Goal: Task Accomplishment & Management: Complete application form

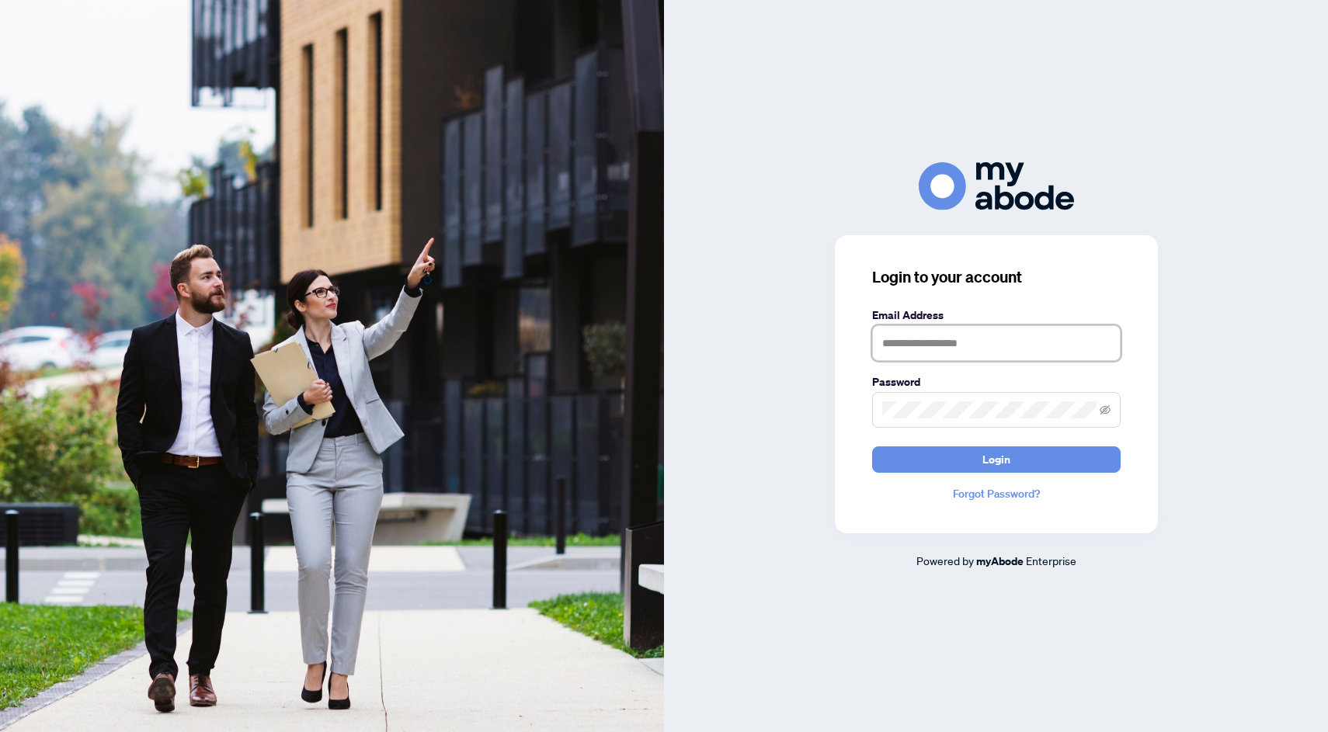
click at [912, 343] on input "text" at bounding box center [996, 343] width 248 height 36
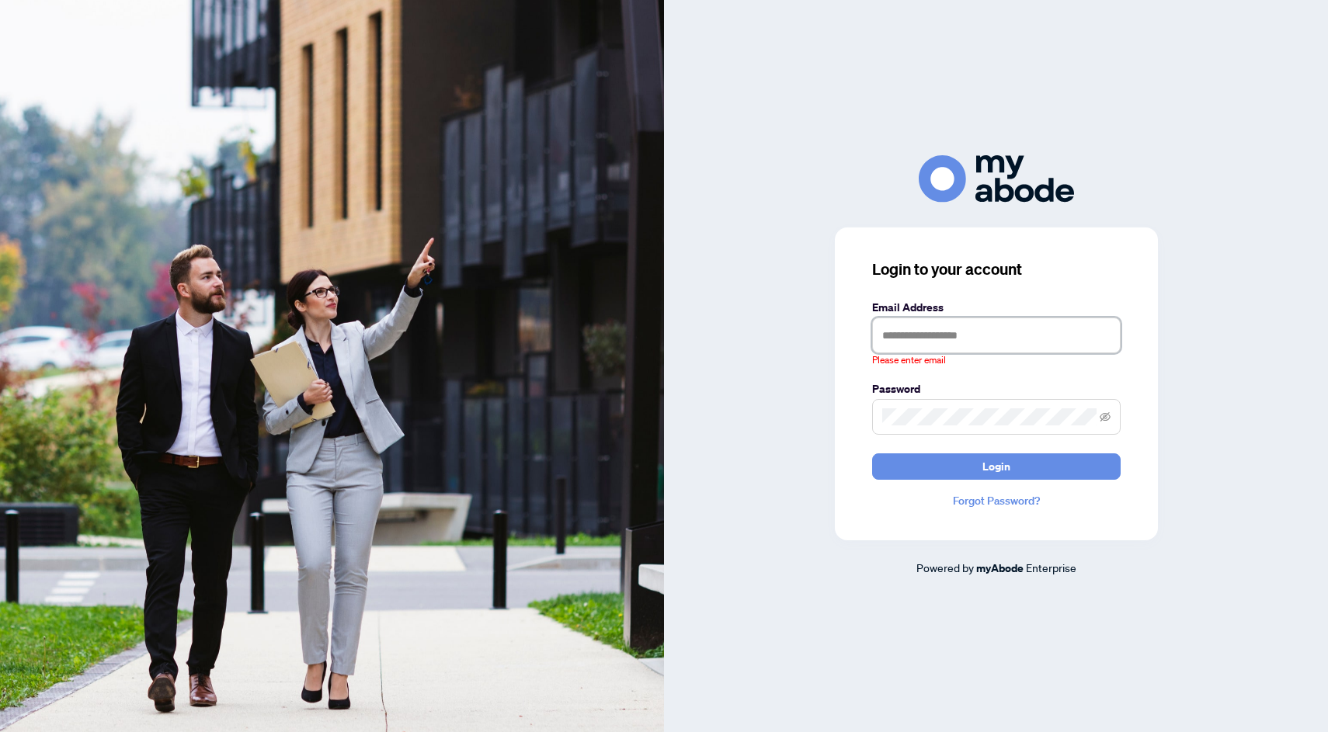
type input "**********"
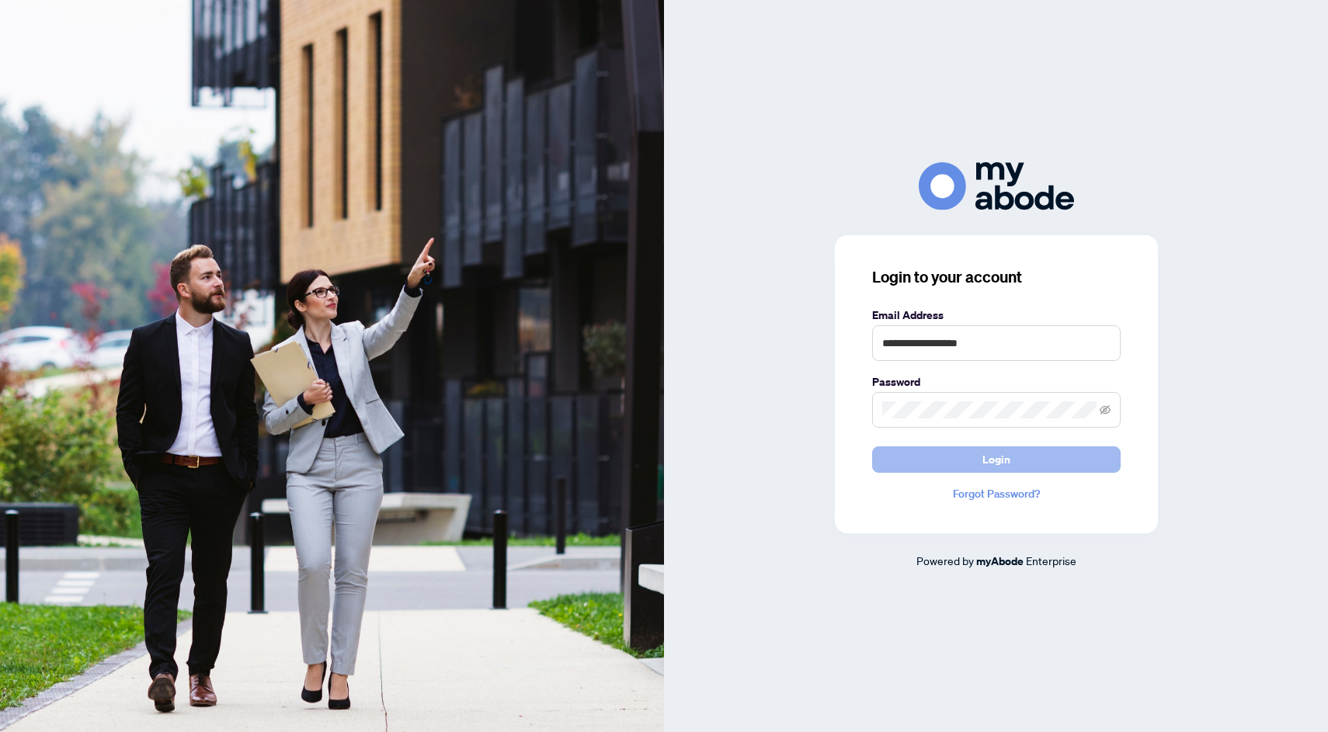
click at [980, 457] on button "Login" at bounding box center [996, 460] width 248 height 26
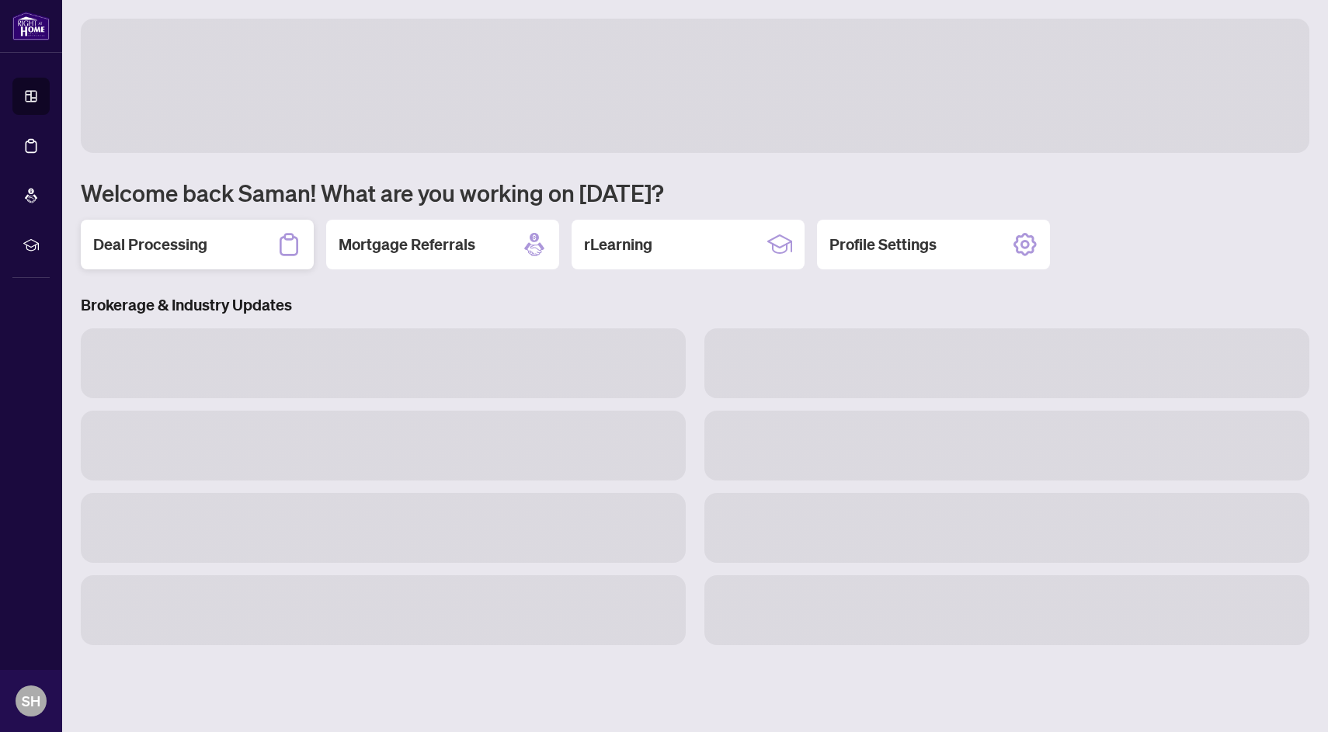
click at [162, 243] on h2 "Deal Processing" at bounding box center [150, 245] width 114 height 22
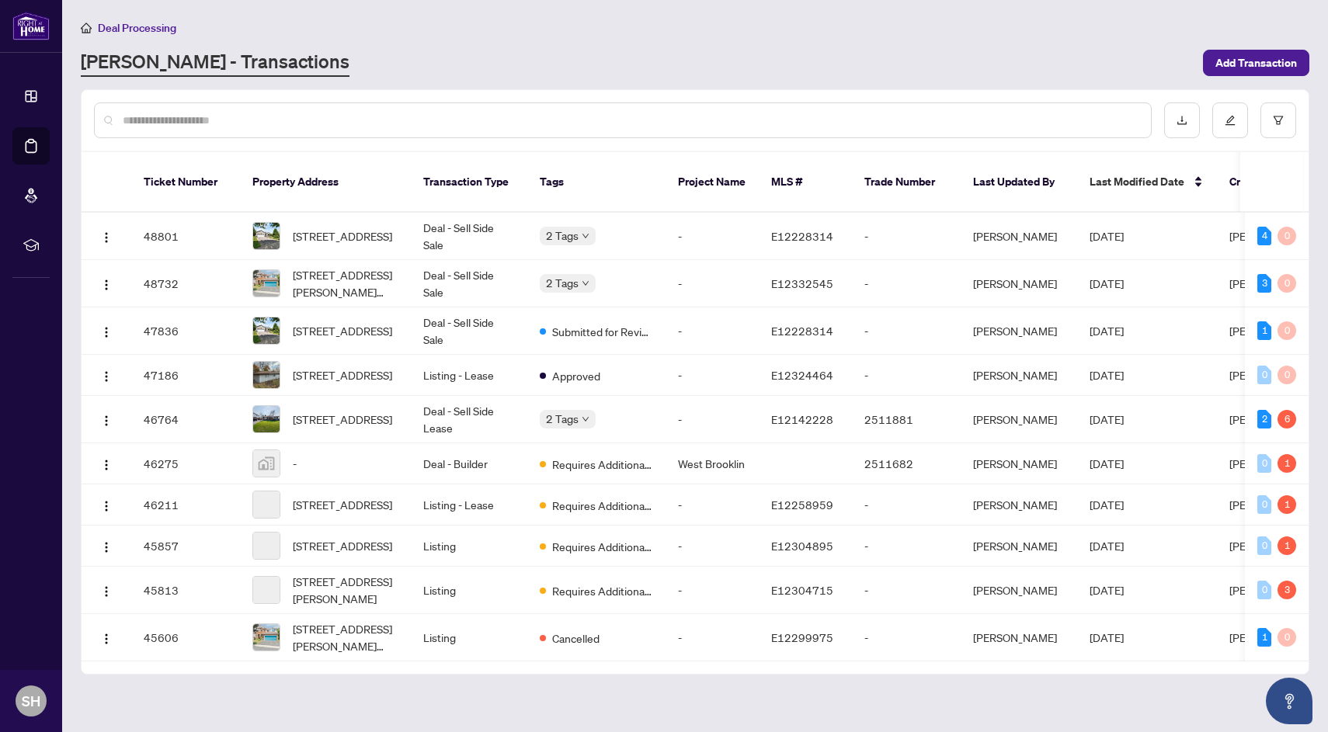
click at [492, 40] on div "Deal Processing RAHR - Transactions Add Transaction" at bounding box center [695, 48] width 1229 height 58
click at [341, 322] on span "94 Lake Driveway Way, Ajax, Ontario L1S 4T2, Canada" at bounding box center [342, 330] width 99 height 17
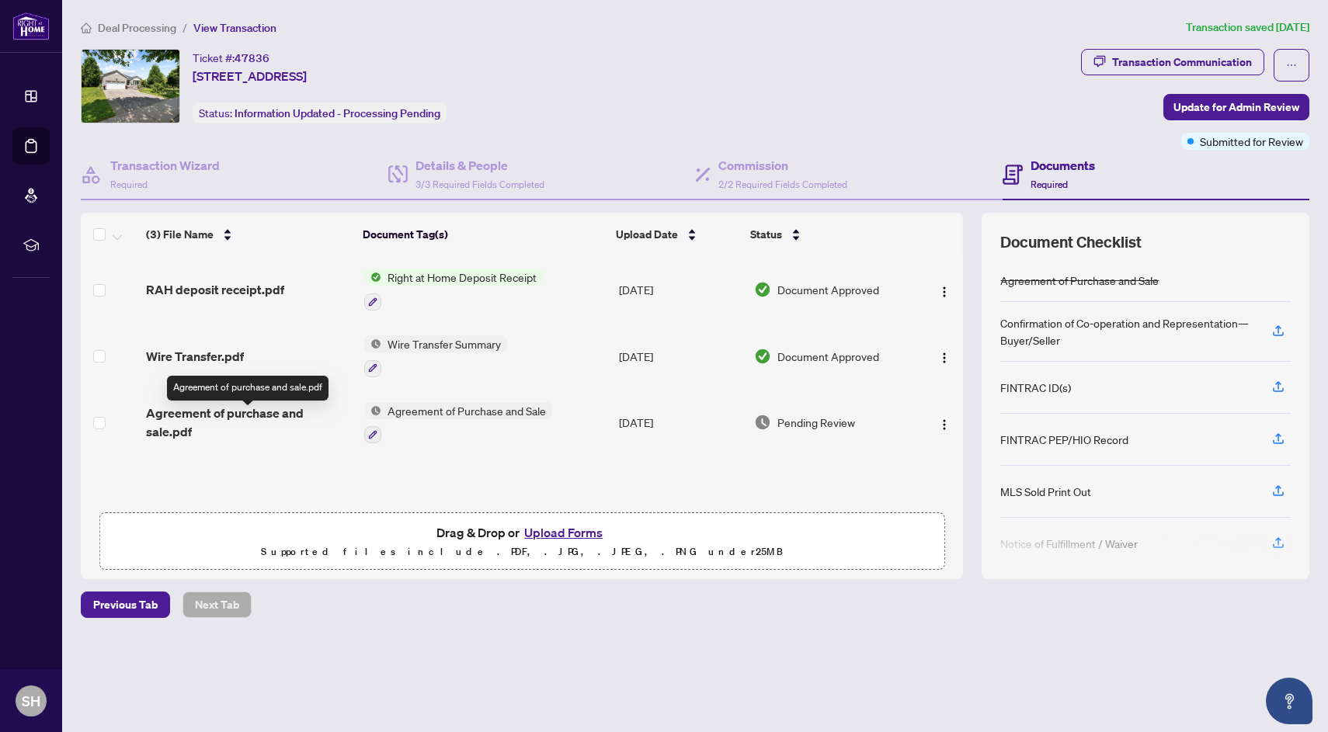
click at [261, 413] on span "Agreement of purchase and sale.pdf" at bounding box center [248, 422] width 205 height 37
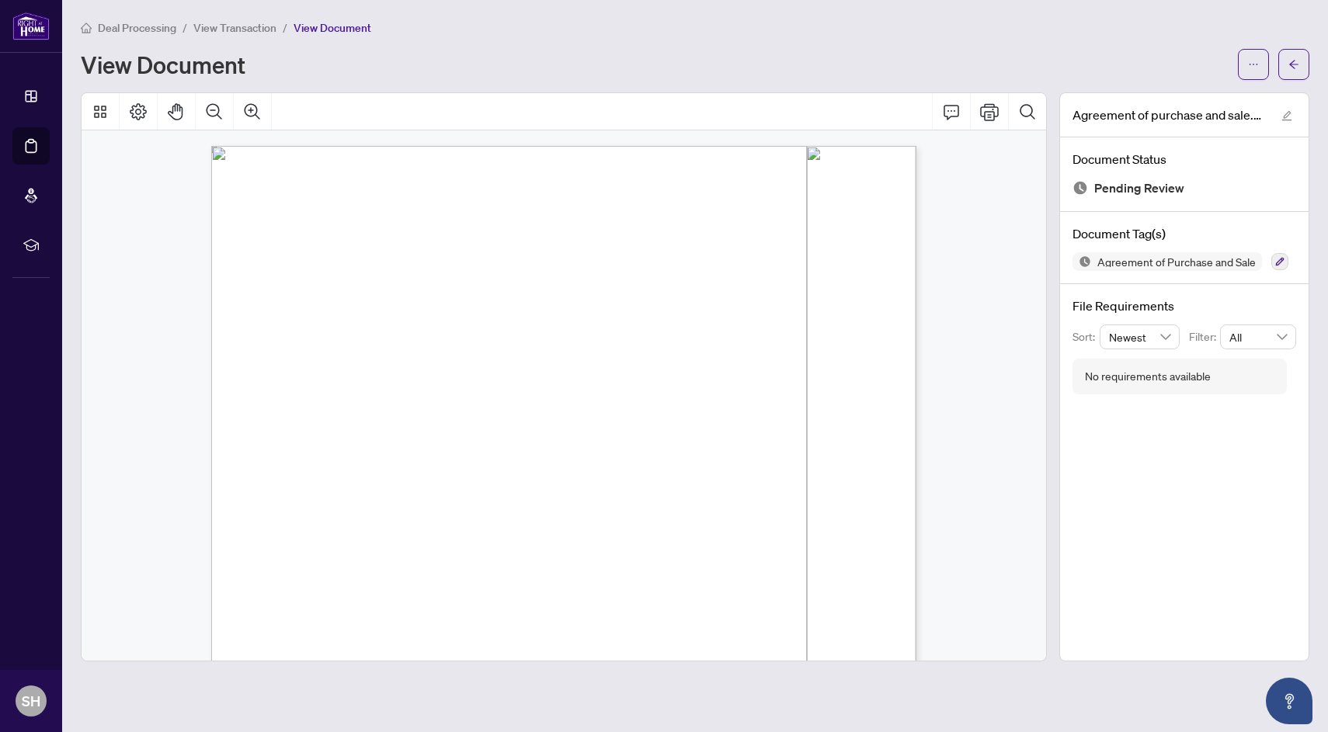
click at [230, 27] on span "View Transaction" at bounding box center [234, 28] width 83 height 14
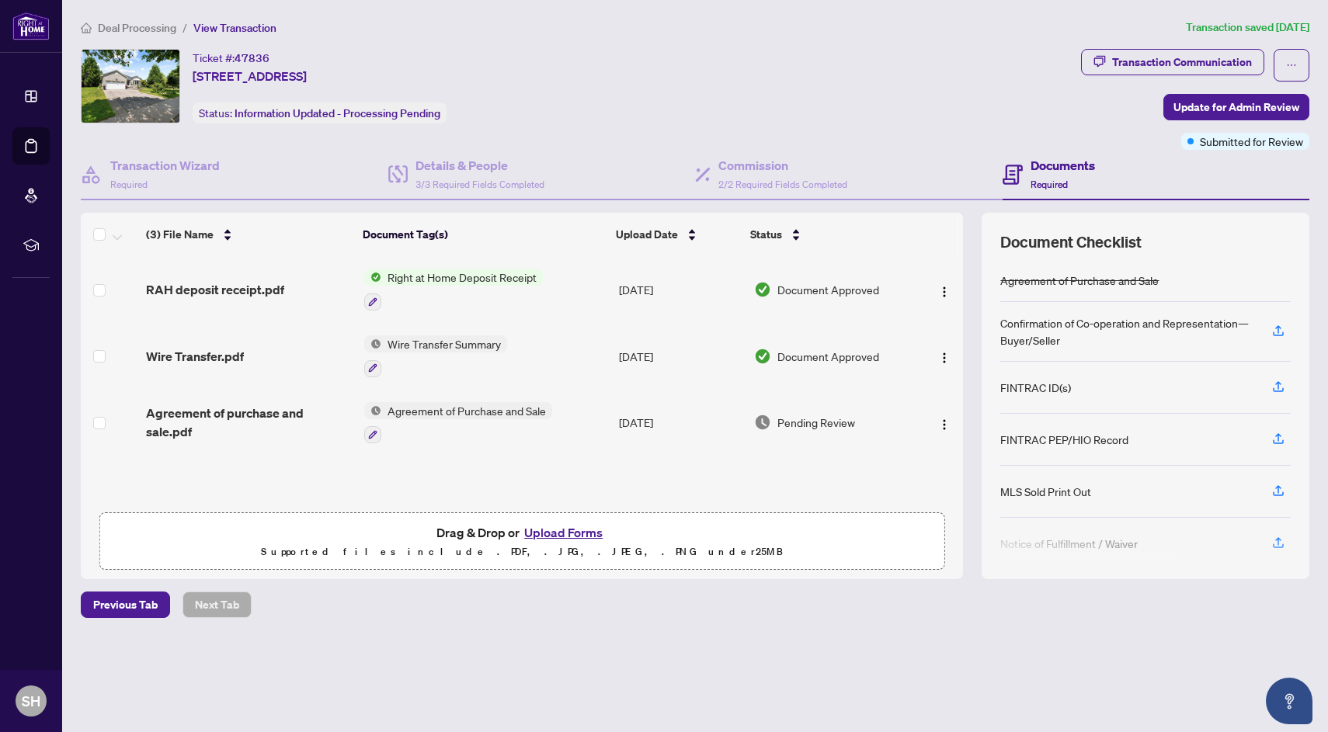
click at [584, 536] on button "Upload Forms" at bounding box center [564, 533] width 88 height 20
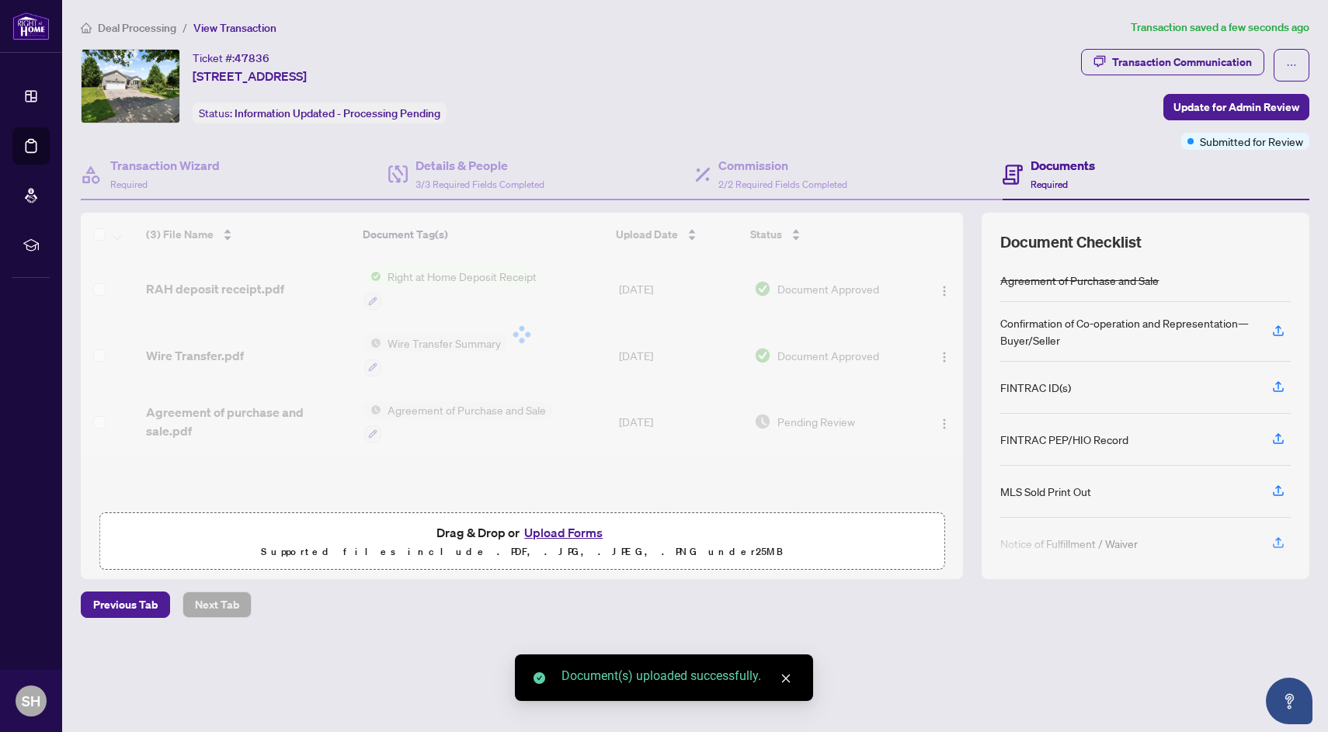
scroll to position [17, 0]
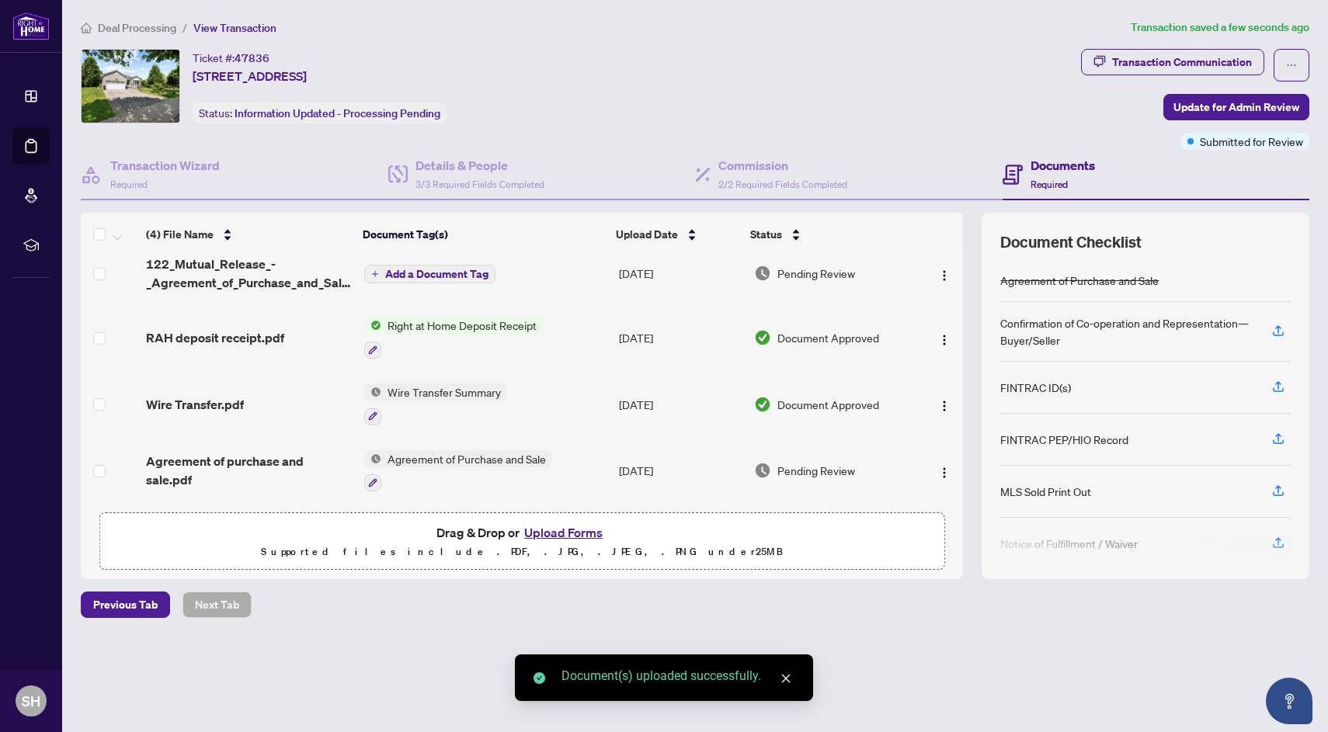
click at [427, 269] on span "Add a Document Tag" at bounding box center [436, 274] width 103 height 11
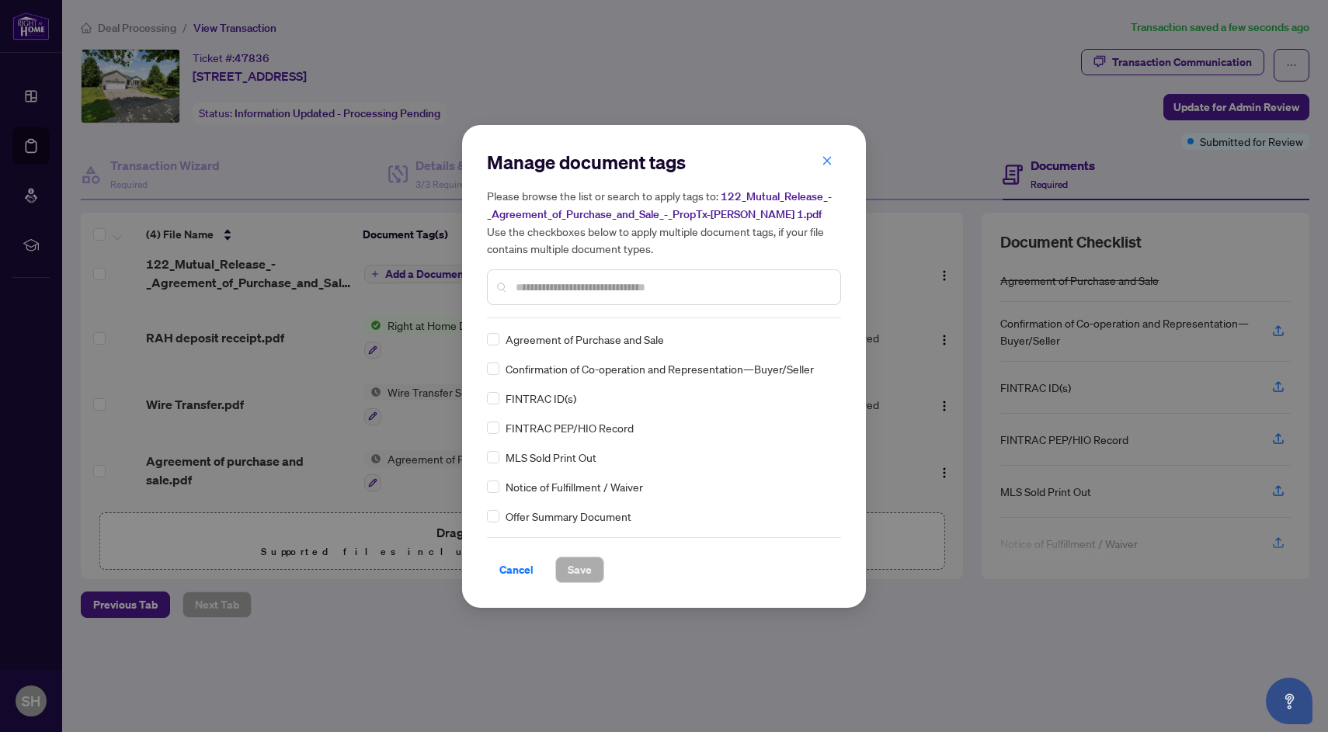
click at [578, 285] on input "text" at bounding box center [672, 287] width 312 height 17
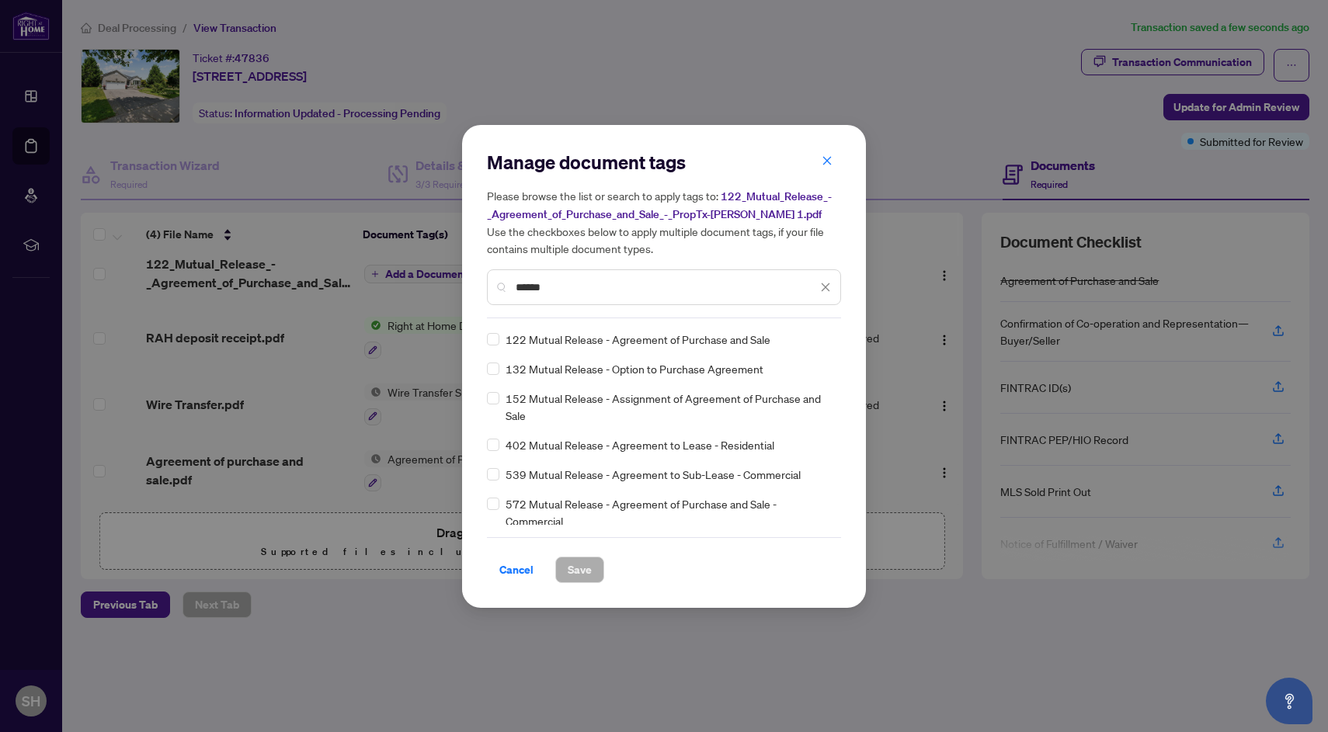
type input "******"
click at [578, 564] on span "Save" at bounding box center [580, 570] width 24 height 25
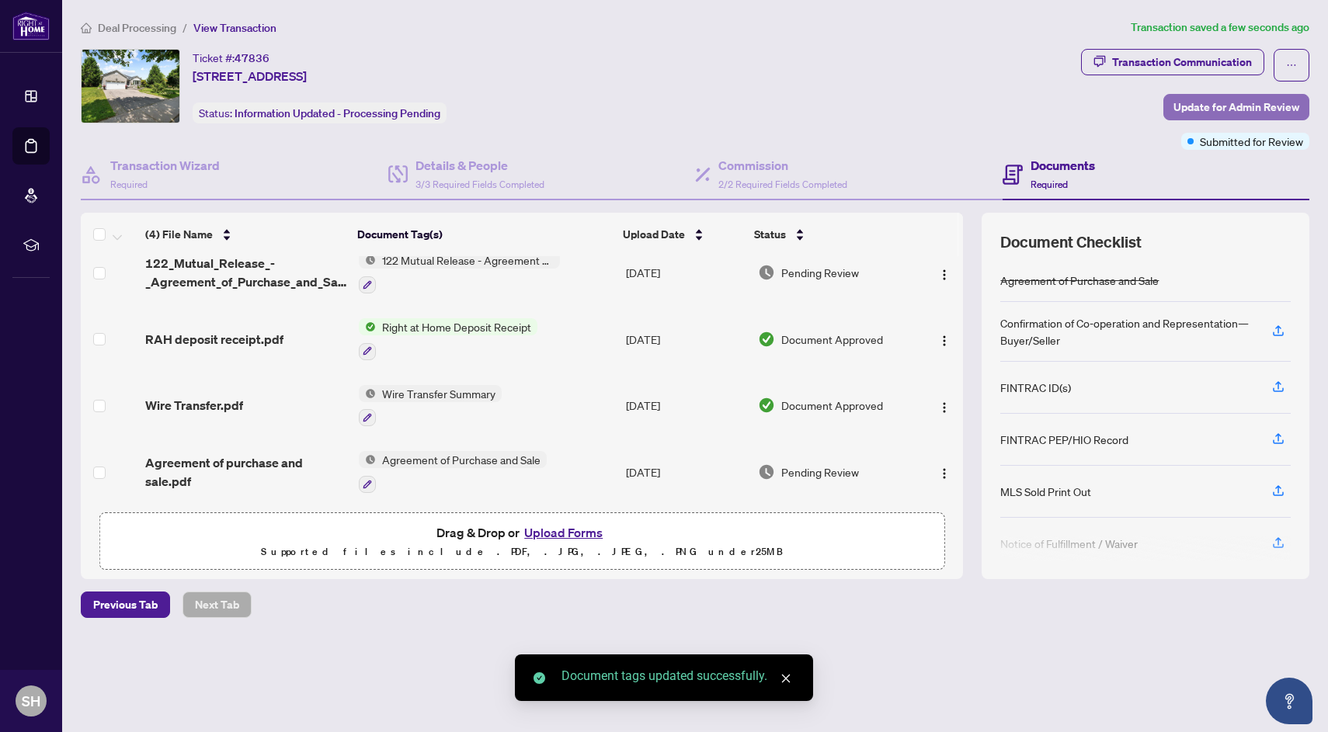
click at [1226, 108] on span "Update for Admin Review" at bounding box center [1236, 107] width 126 height 25
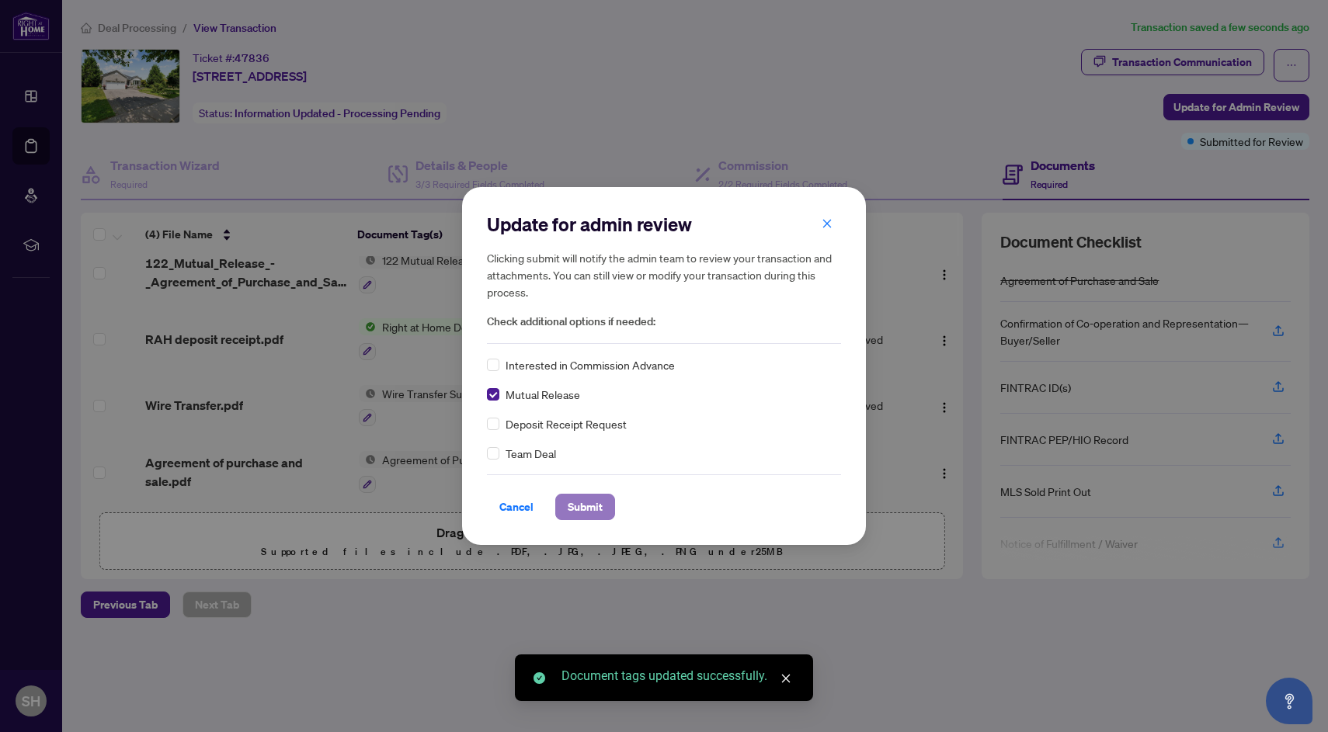
click at [582, 511] on span "Submit" at bounding box center [585, 507] width 35 height 25
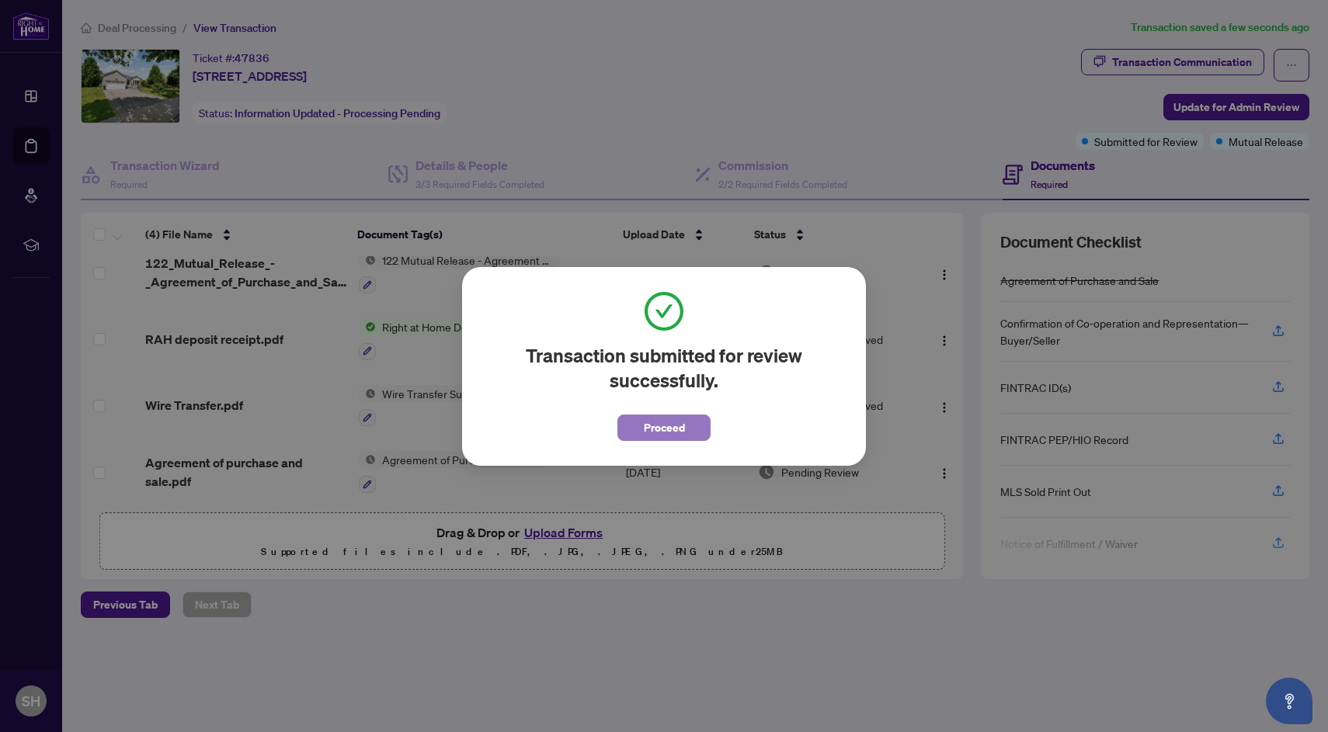
click at [683, 425] on span "Proceed" at bounding box center [664, 427] width 41 height 25
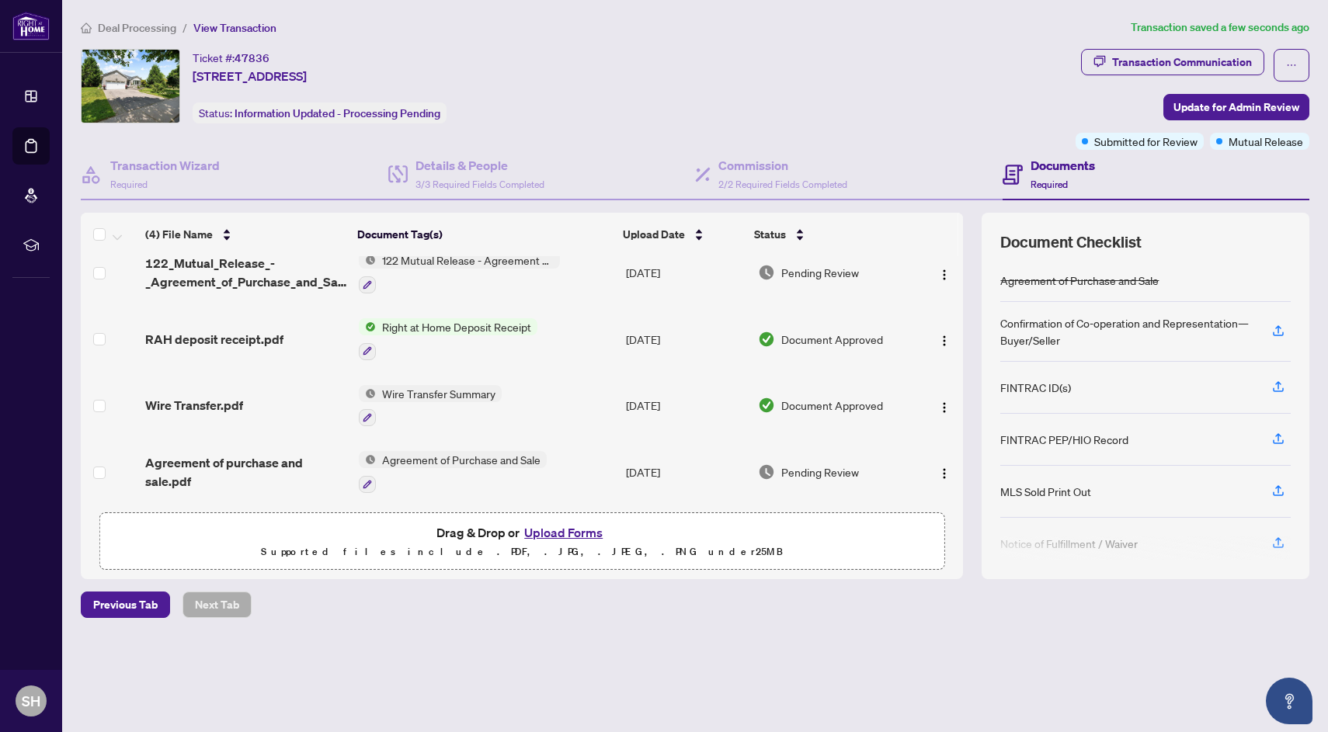
click at [252, 57] on span "47836" at bounding box center [252, 58] width 35 height 14
copy span "47836"
